Goal: Information Seeking & Learning: Check status

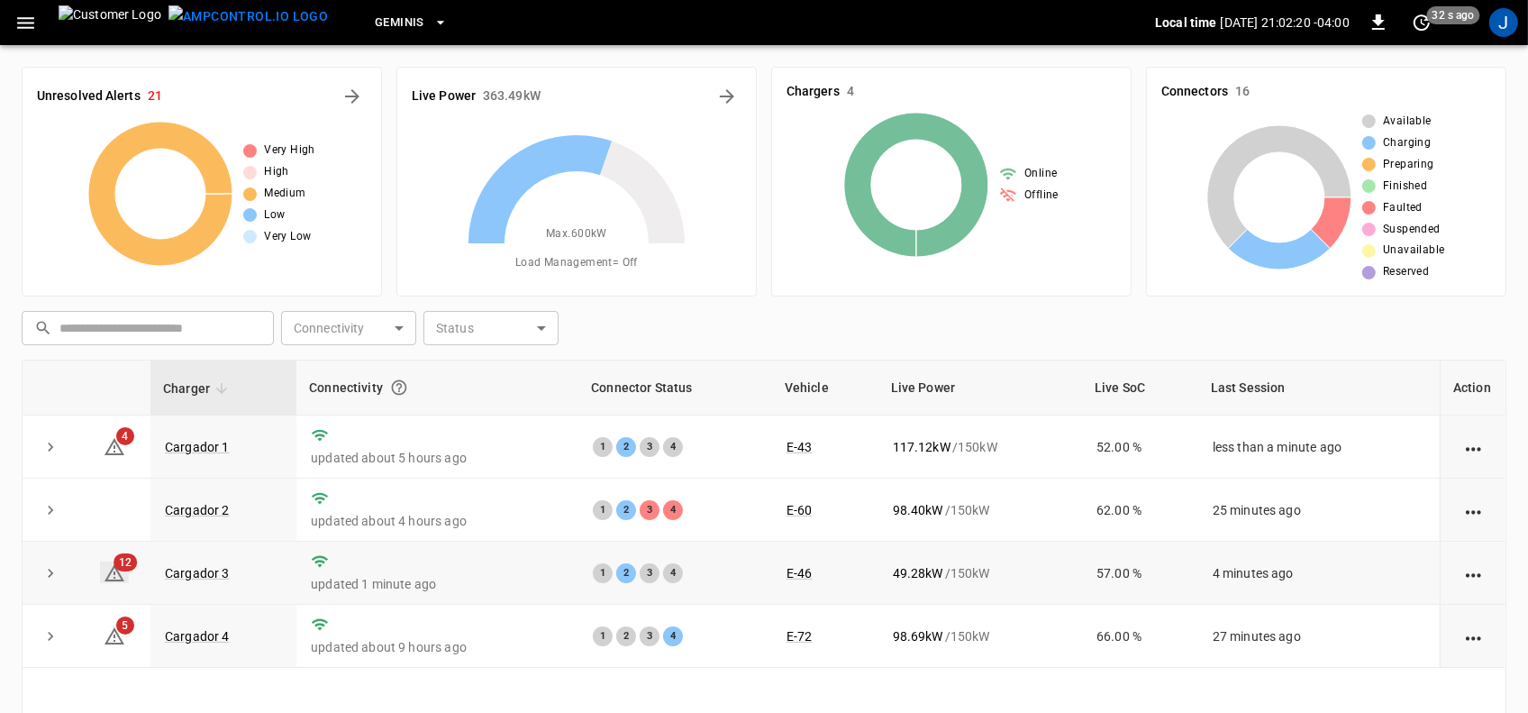
click at [122, 569] on span "12" at bounding box center [125, 562] width 23 height 18
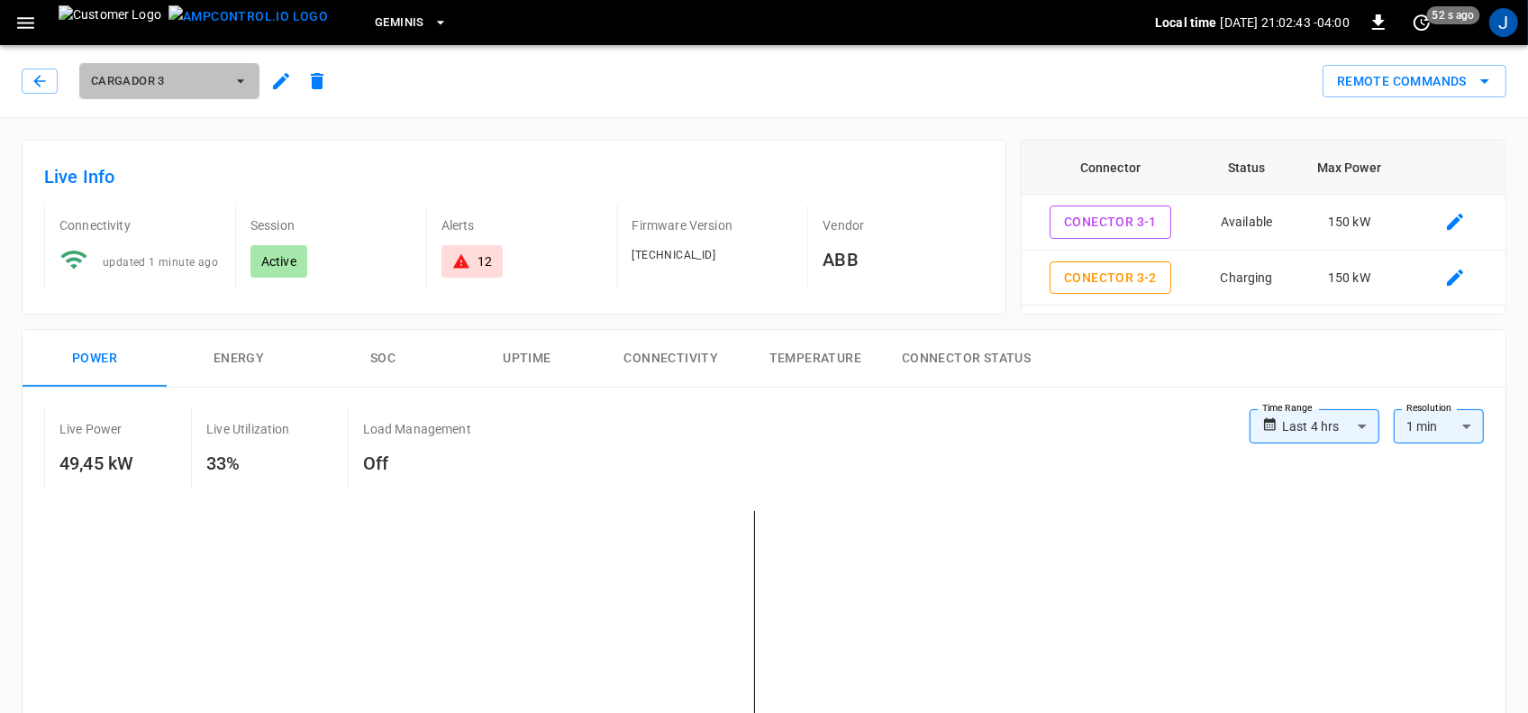
click at [243, 83] on icon "button" at bounding box center [241, 81] width 18 height 18
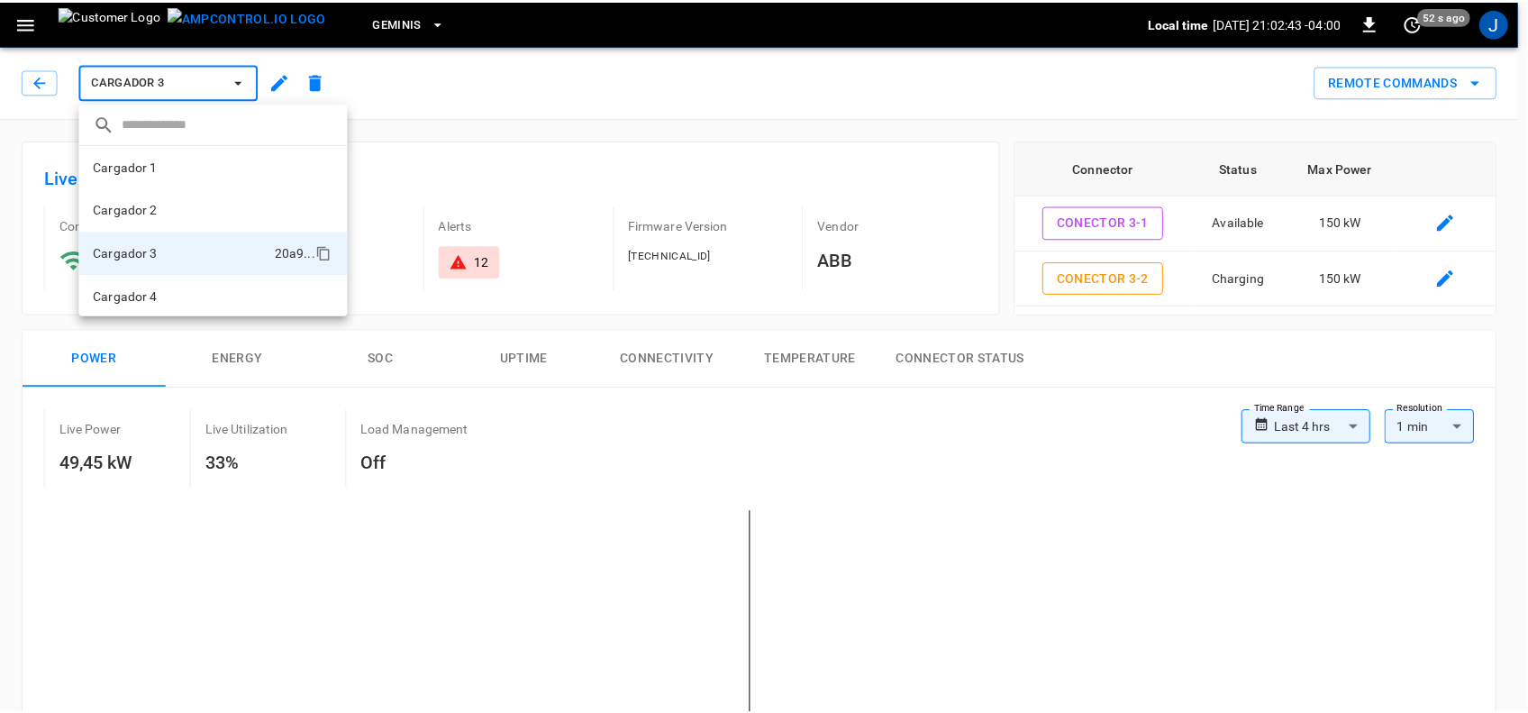
scroll to position [2, 0]
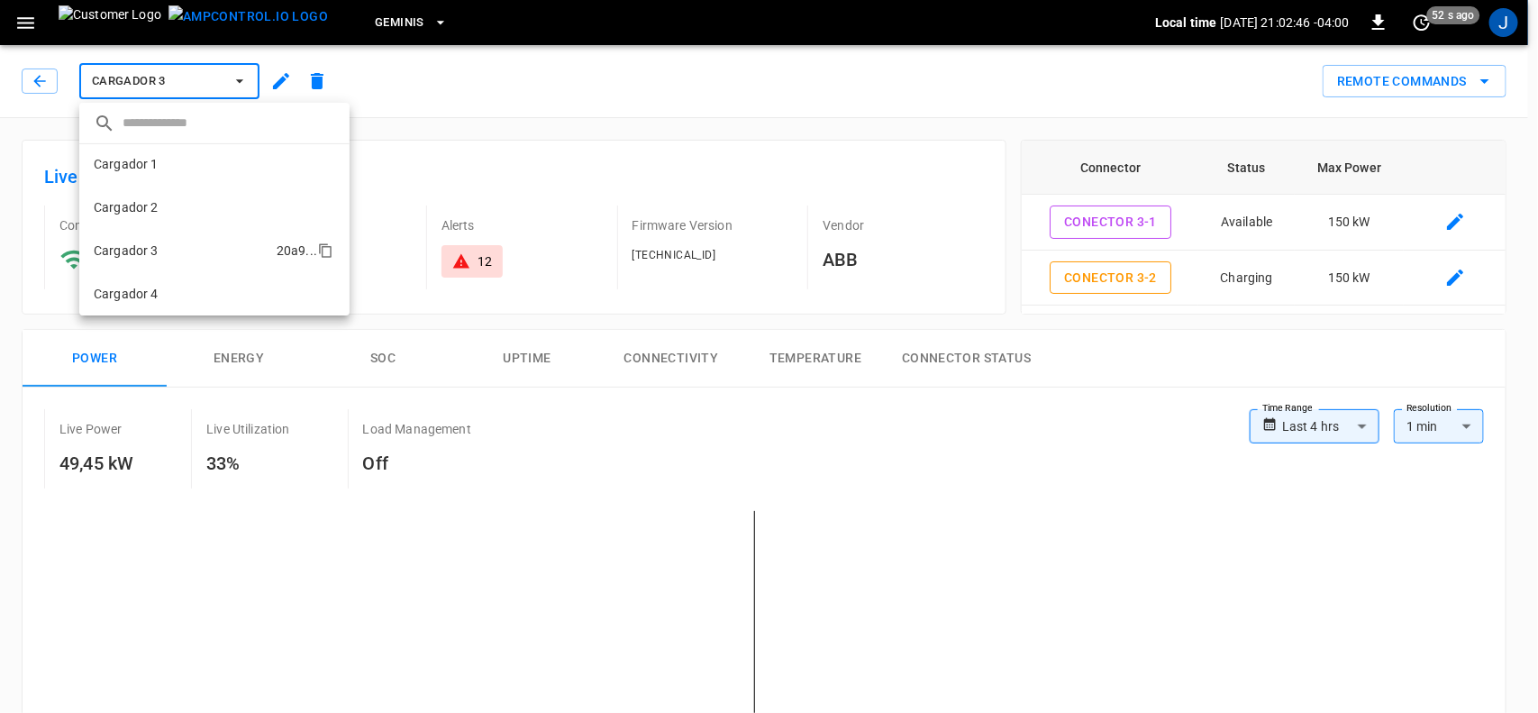
click at [165, 248] on li "Cargador 3 20a9 ..." at bounding box center [214, 250] width 270 height 43
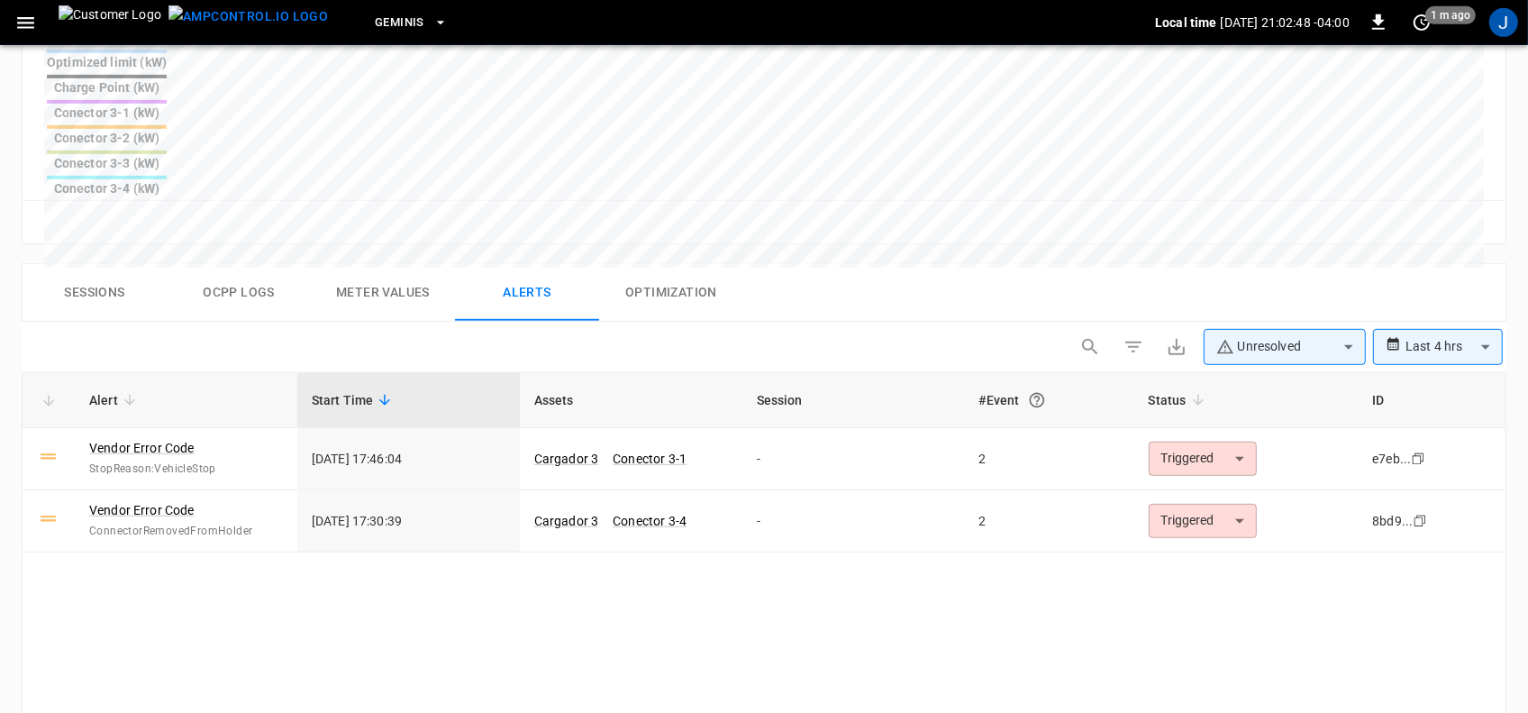
scroll to position [789, 0]
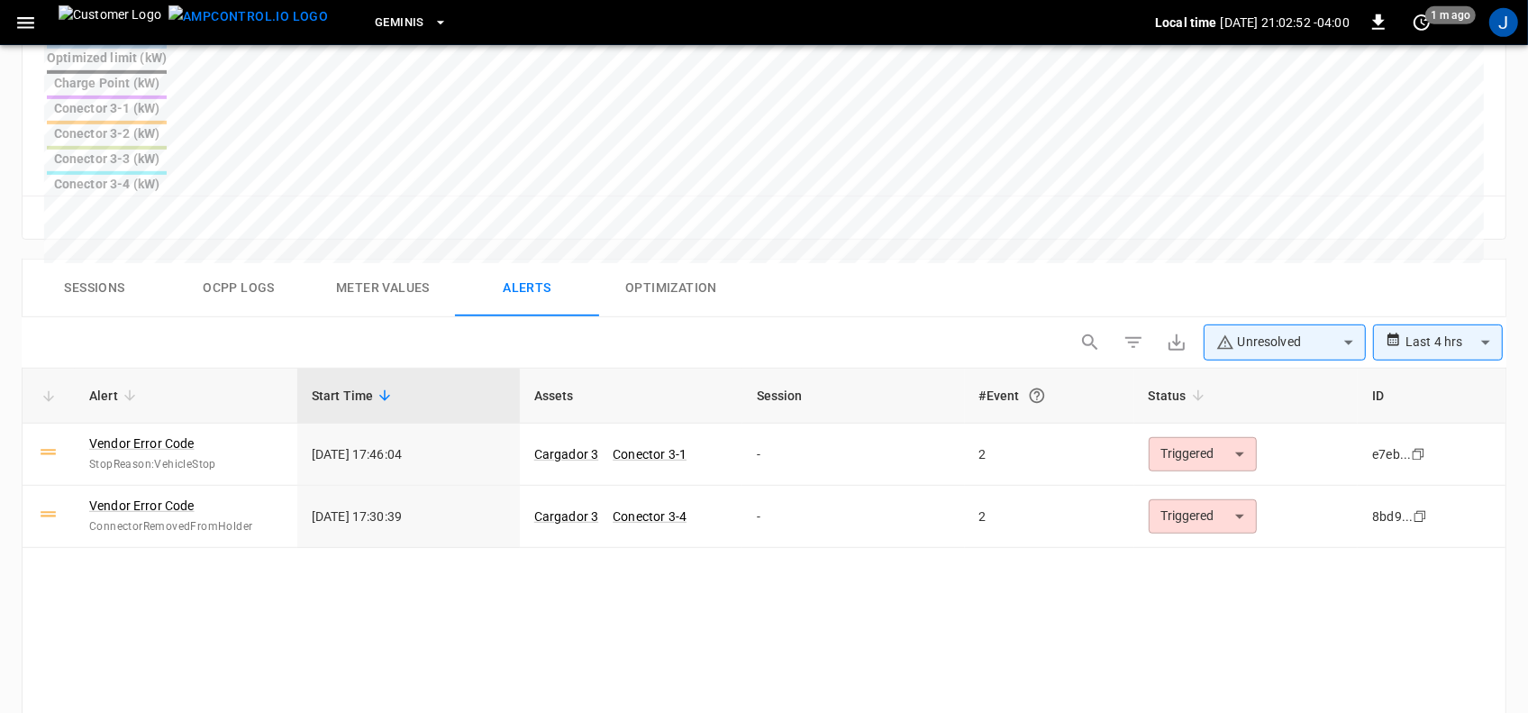
click at [104, 260] on button "Sessions" at bounding box center [95, 289] width 144 height 58
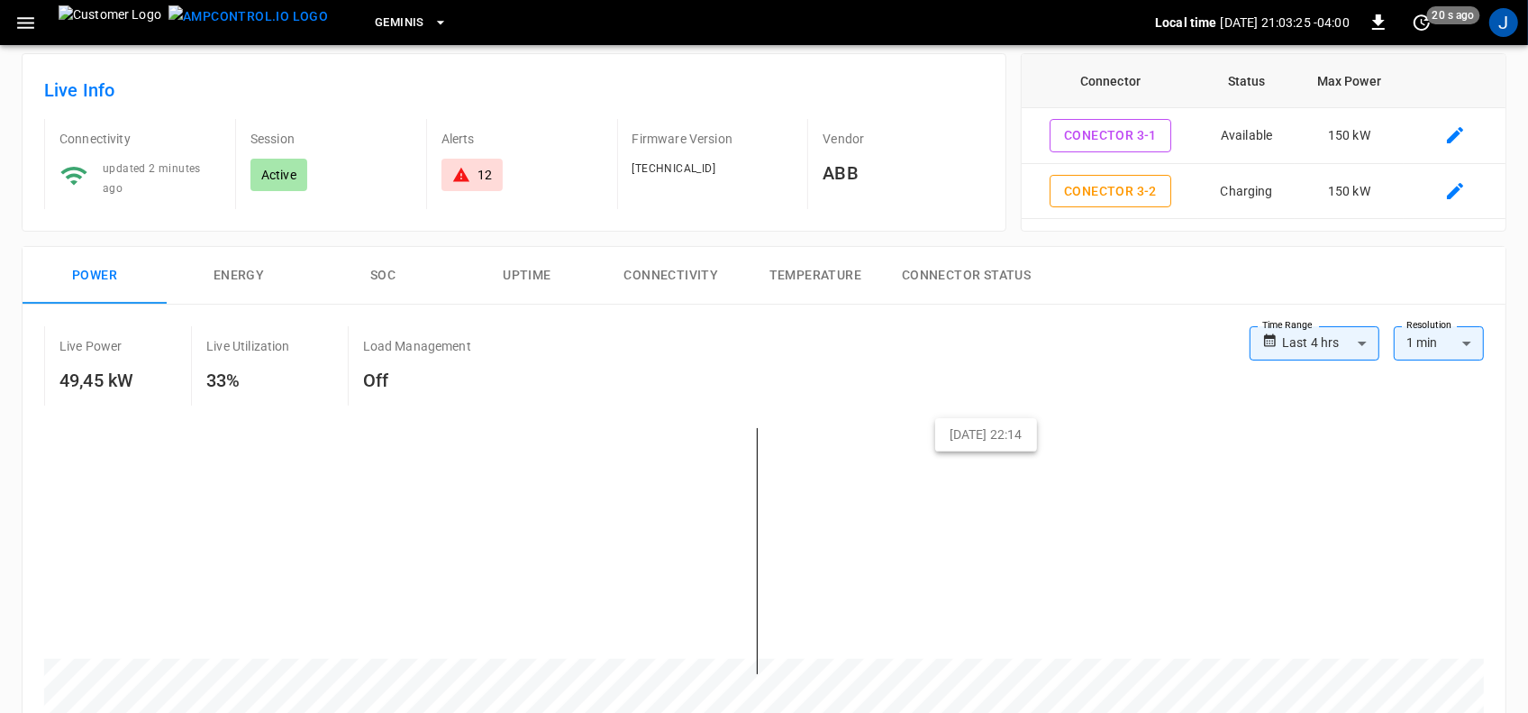
scroll to position [0, 0]
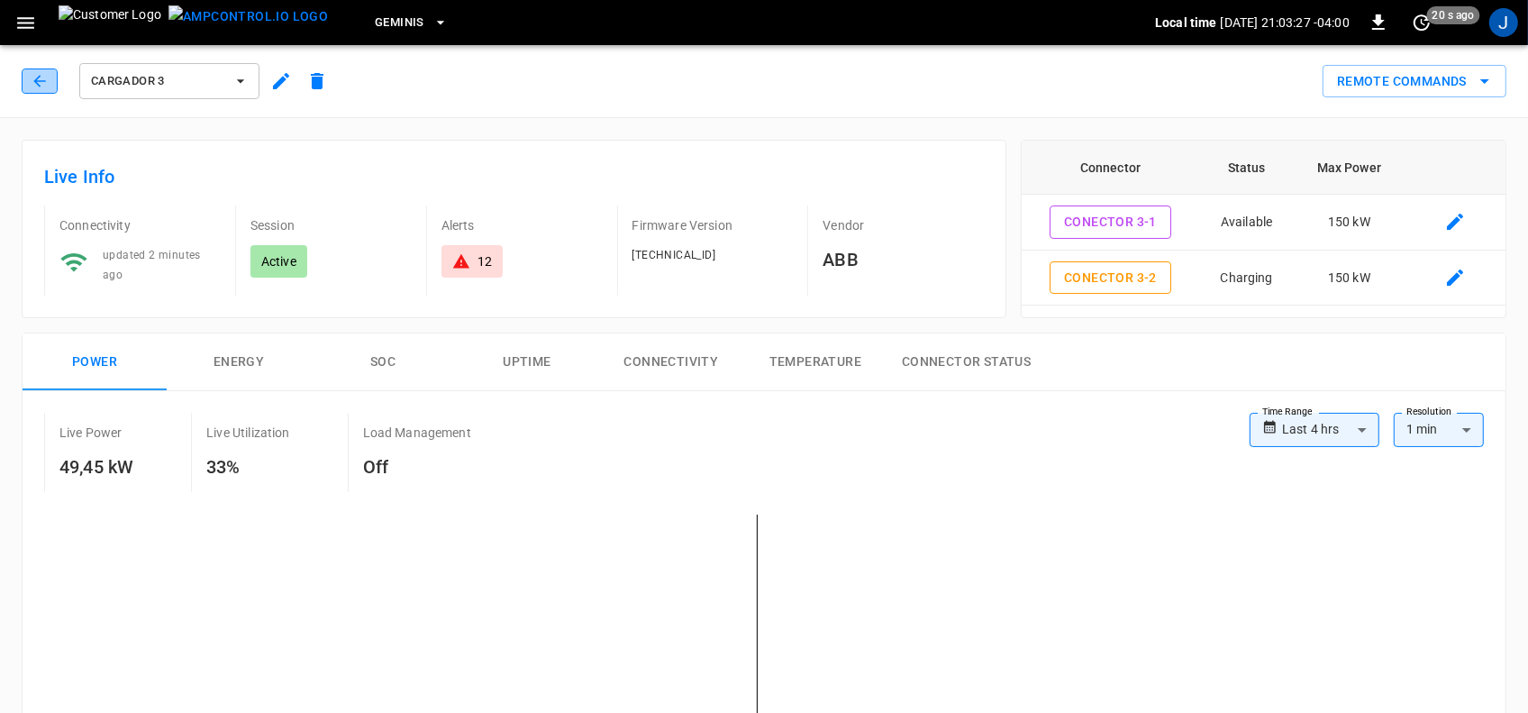
click at [47, 75] on icon "button" at bounding box center [40, 81] width 18 height 18
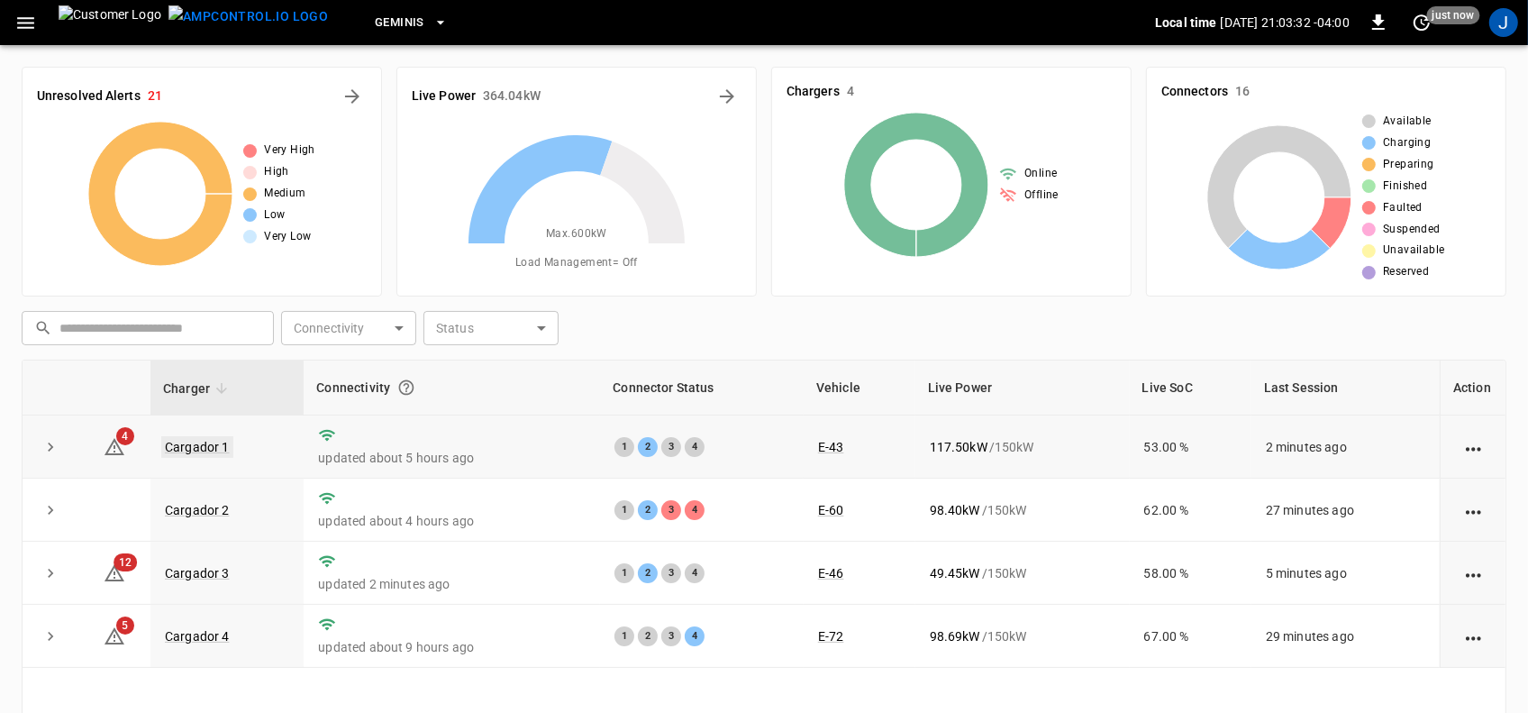
click at [198, 452] on link "Cargador 1" at bounding box center [197, 447] width 72 height 22
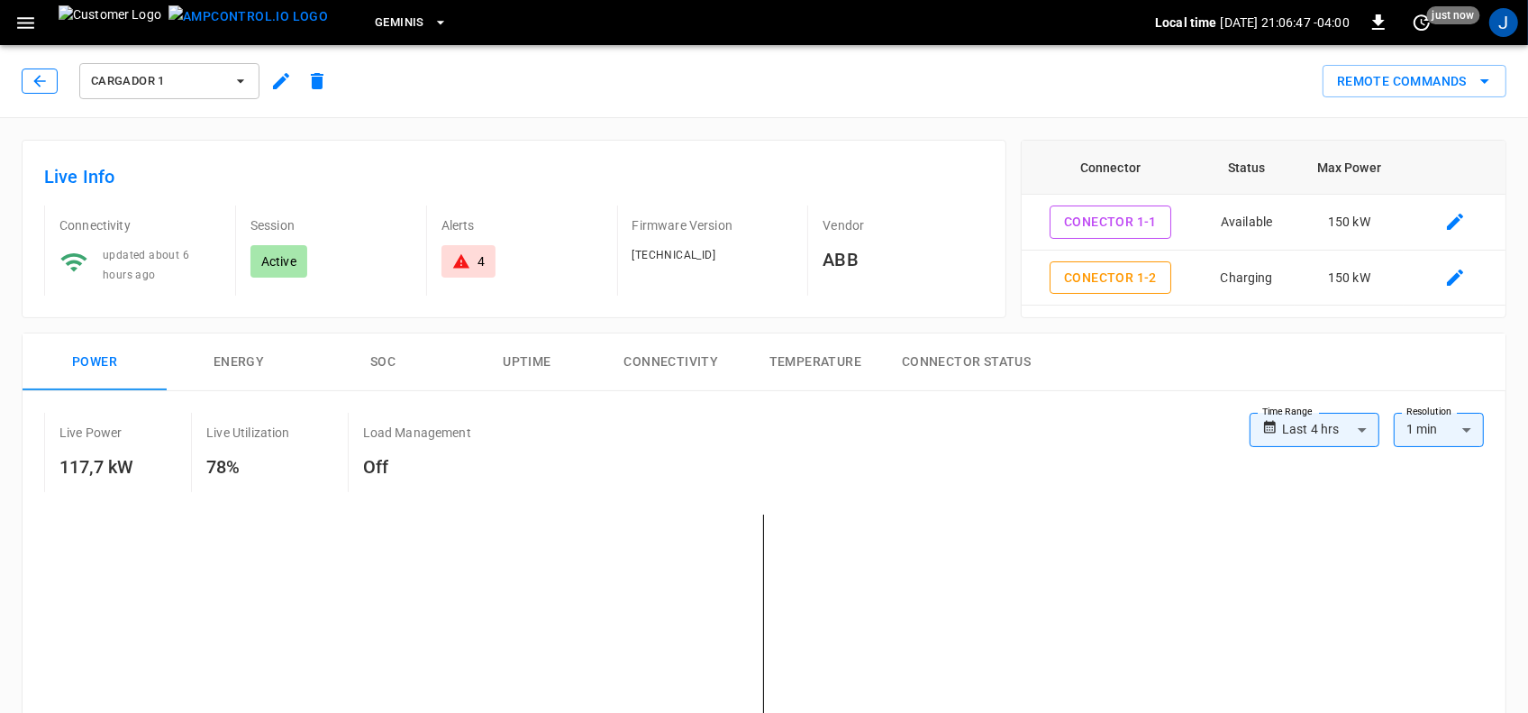
click at [36, 82] on icon "button" at bounding box center [39, 81] width 12 height 12
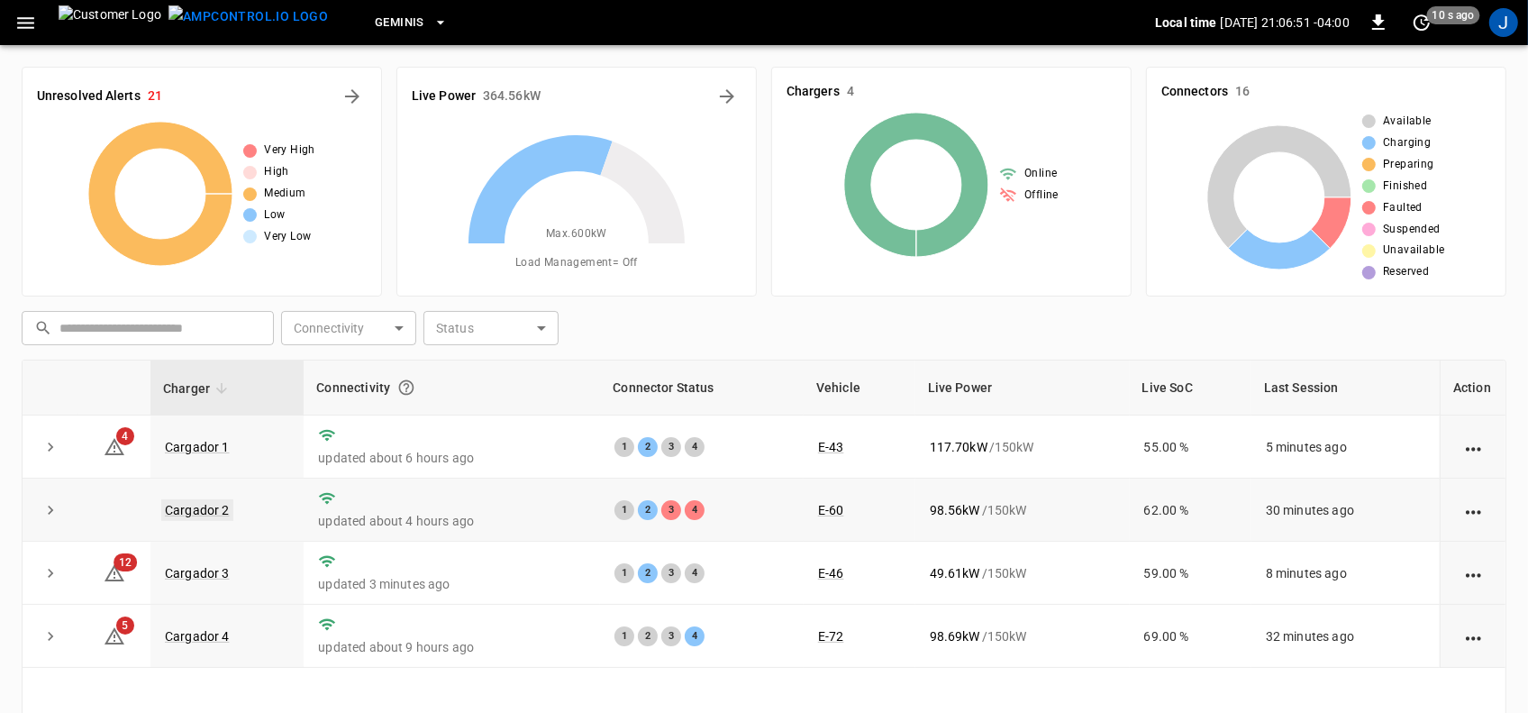
click at [190, 506] on link "Cargador 2" at bounding box center [197, 510] width 72 height 22
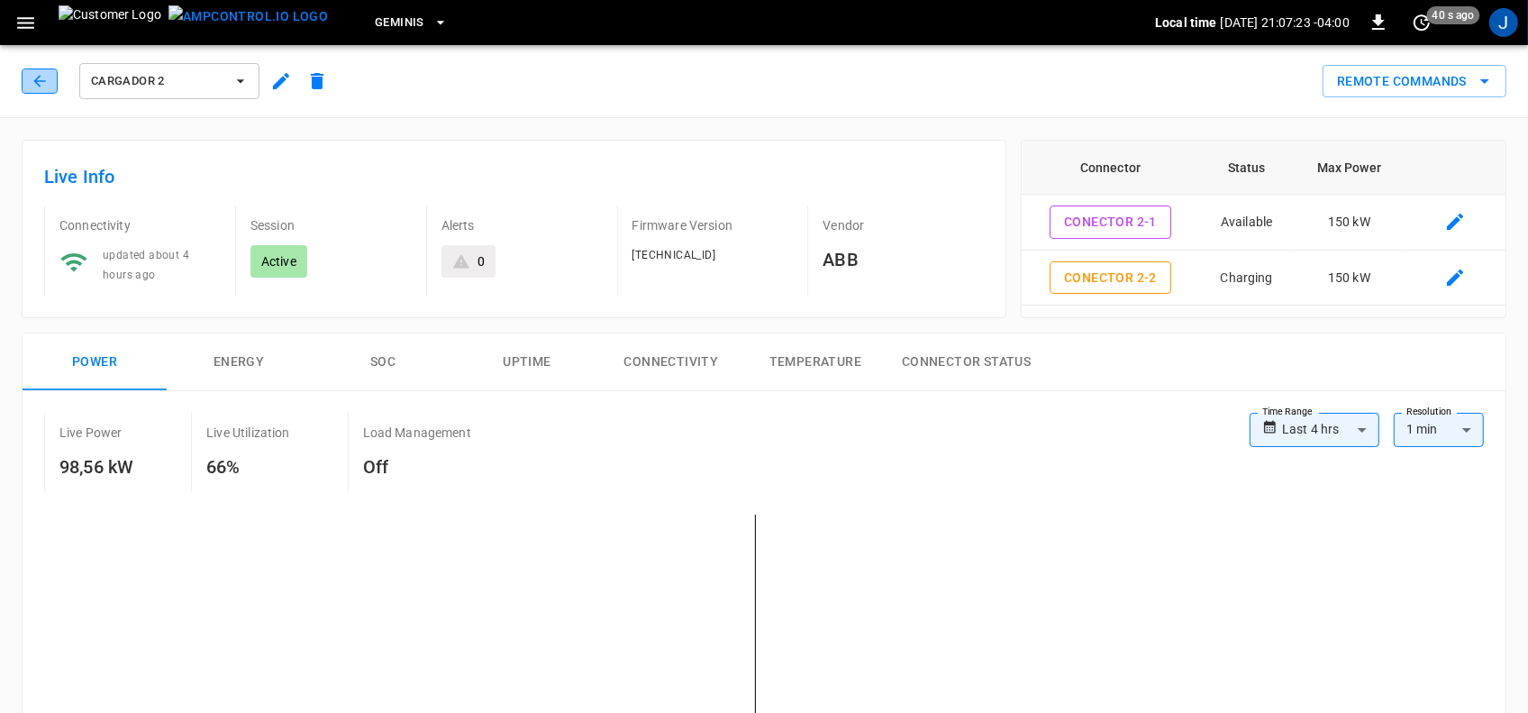
click at [34, 81] on icon "button" at bounding box center [39, 81] width 12 height 12
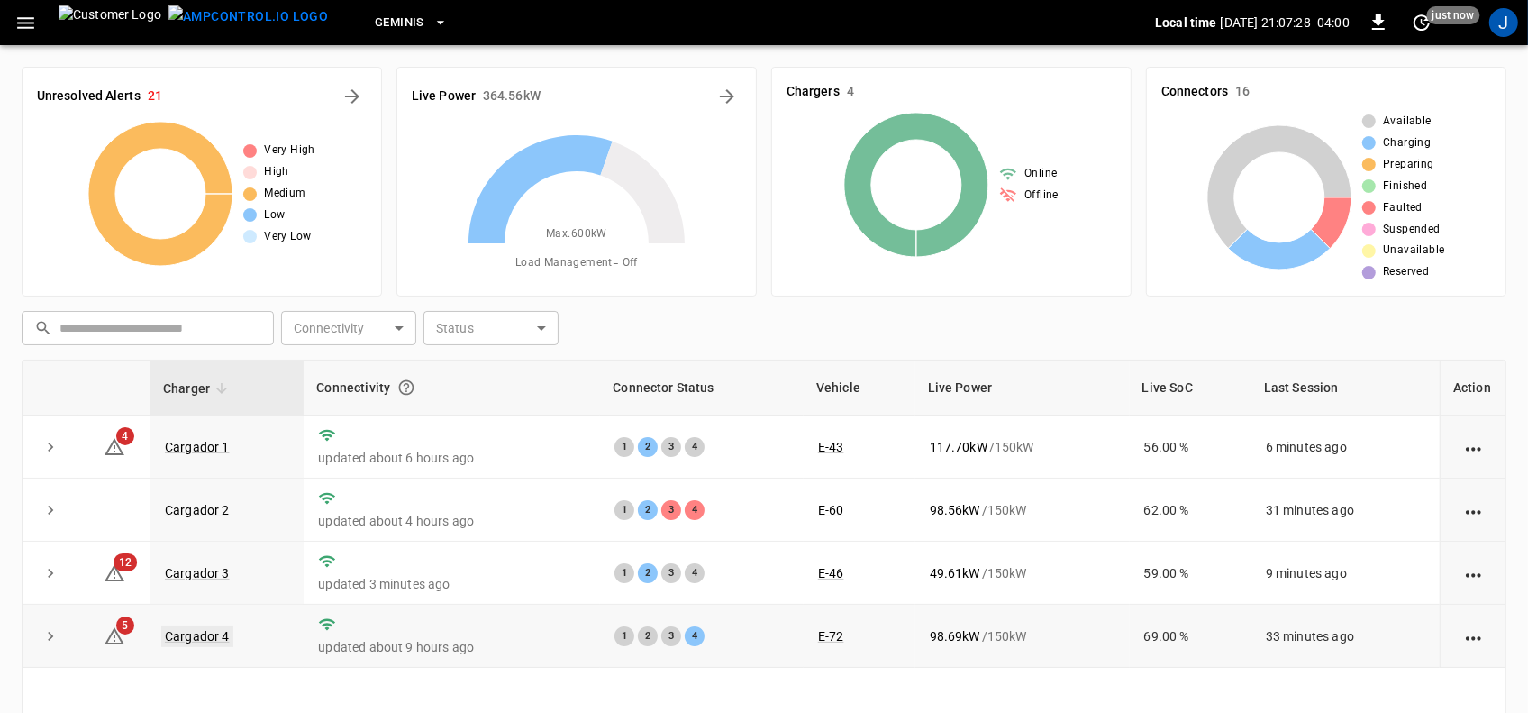
click at [196, 636] on link "Cargador 4" at bounding box center [197, 636] width 72 height 22
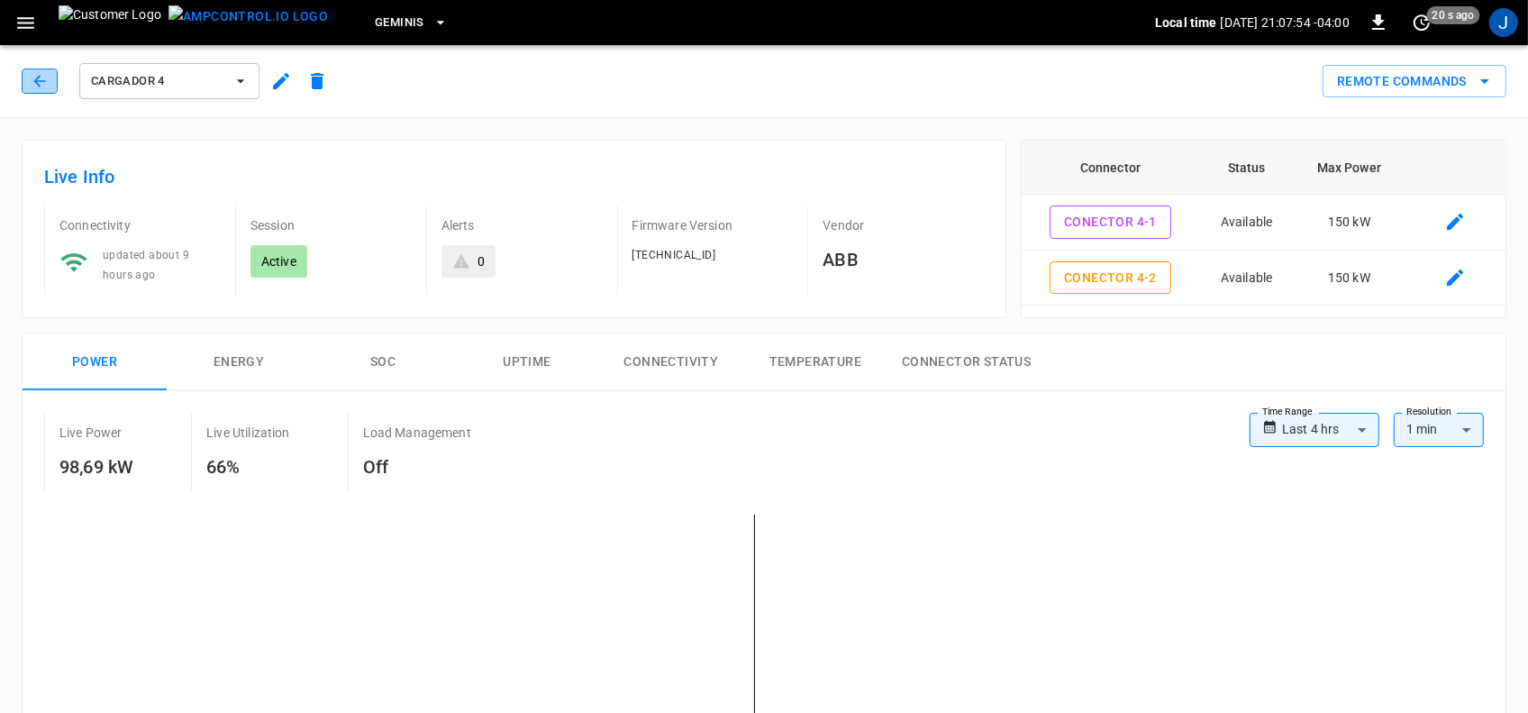
click at [37, 75] on icon "button" at bounding box center [40, 81] width 18 height 18
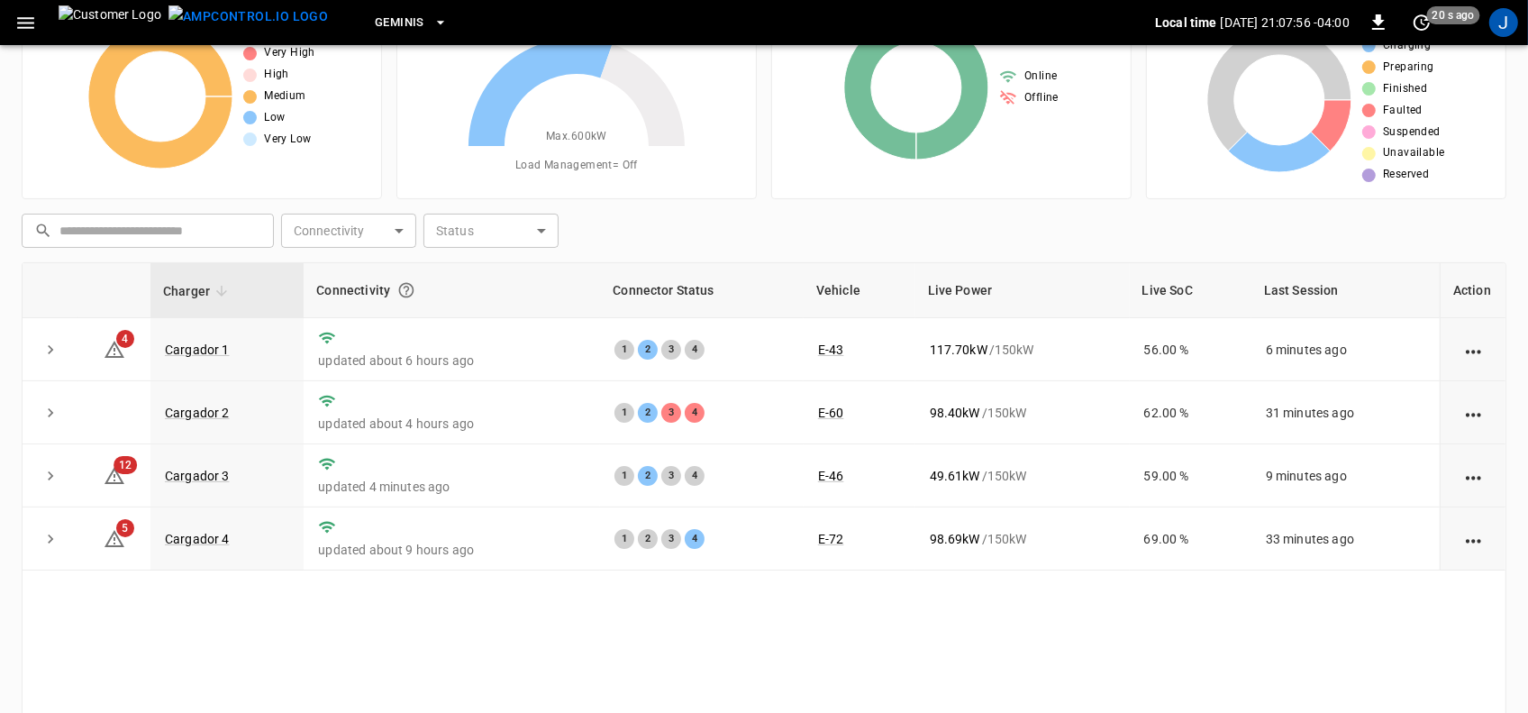
scroll to position [113, 0]
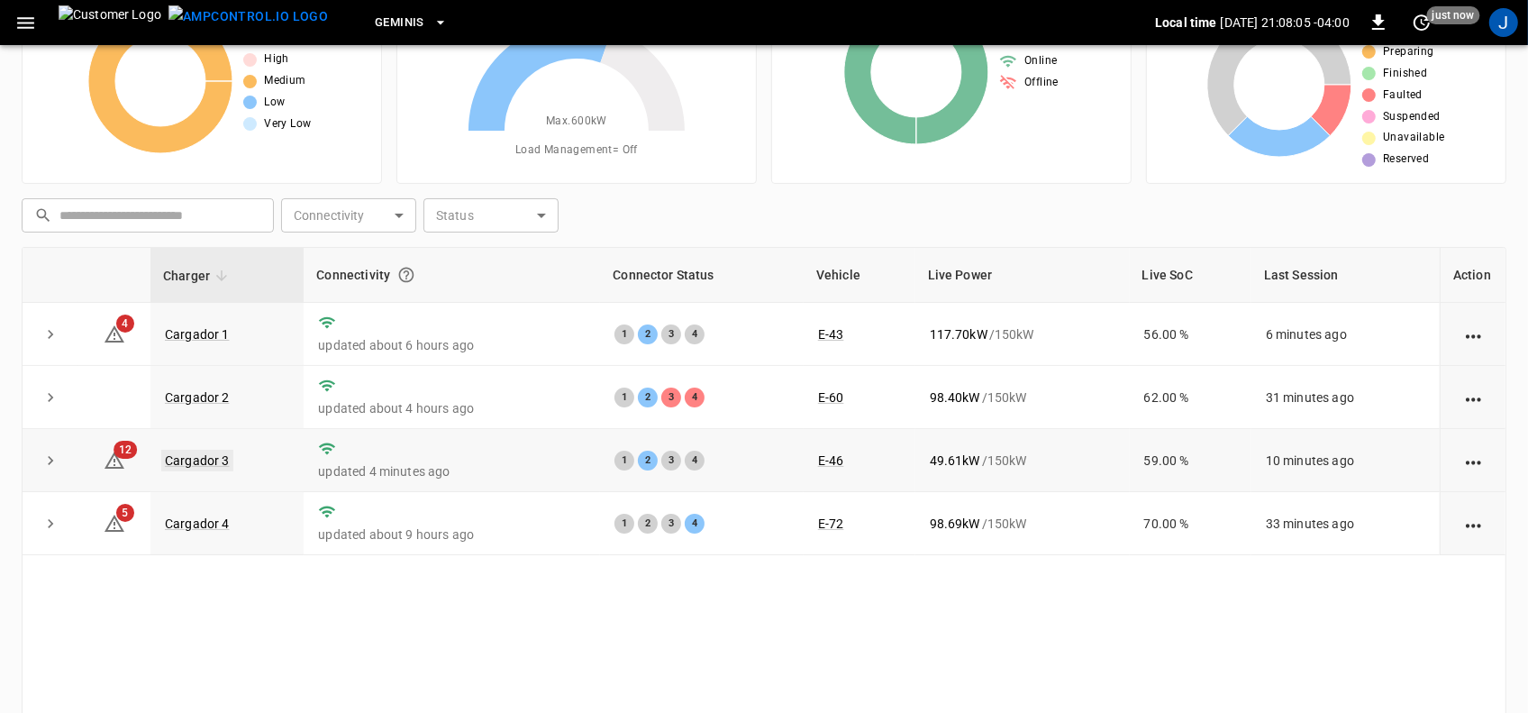
click at [181, 461] on link "Cargador 3" at bounding box center [197, 461] width 72 height 22
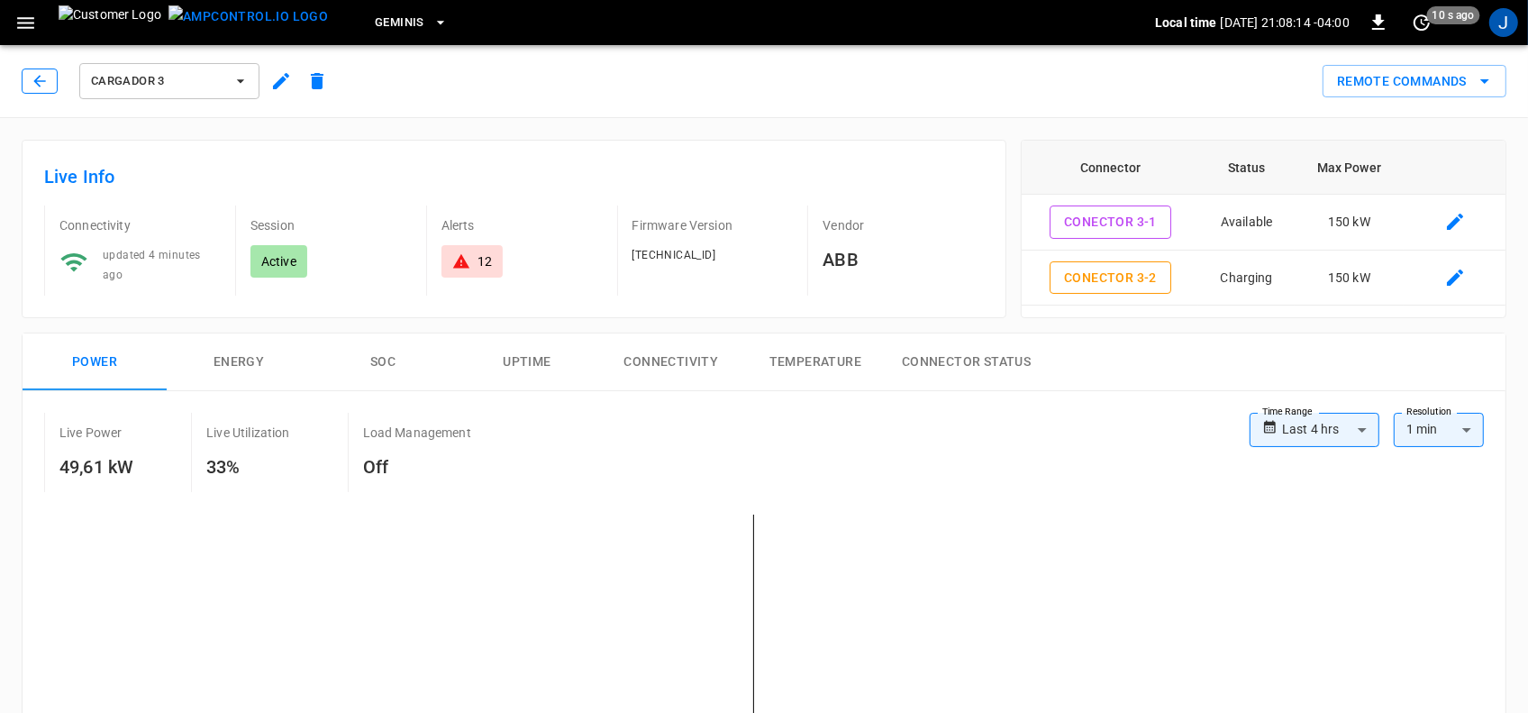
click at [41, 79] on icon "button" at bounding box center [40, 81] width 18 height 18
